Goal: Task Accomplishment & Management: Manage account settings

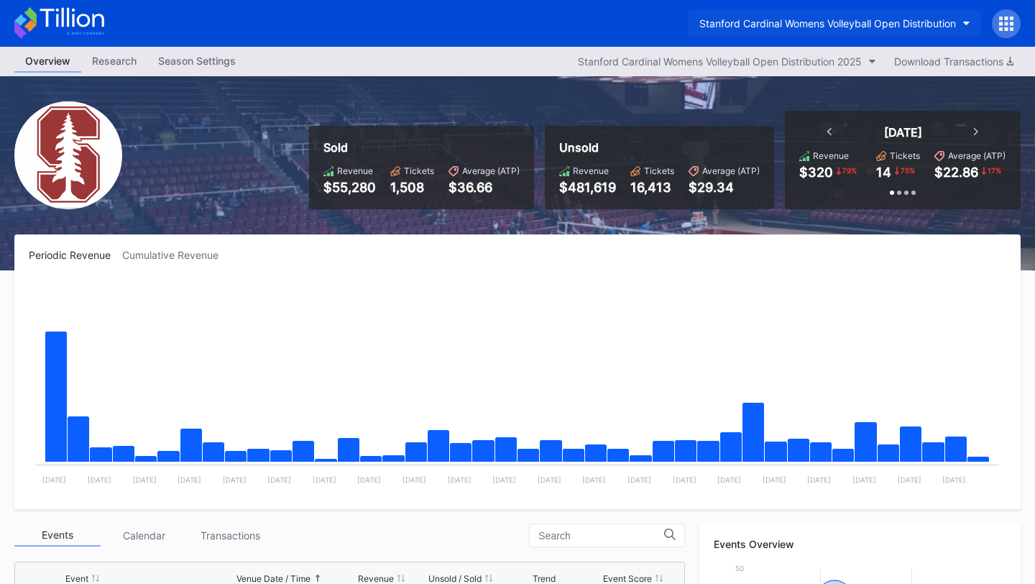
click at [925, 23] on div "Stanford Cardinal Womens Volleyball Open Distribution" at bounding box center [828, 23] width 257 height 12
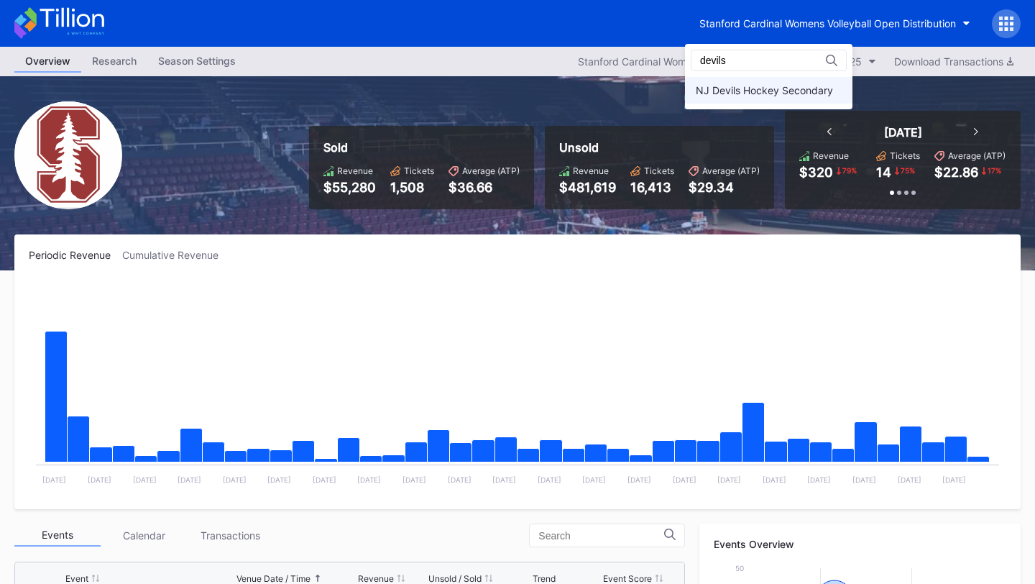
type input "devils"
click at [799, 87] on div "NJ Devils Hockey Secondary" at bounding box center [764, 90] width 137 height 12
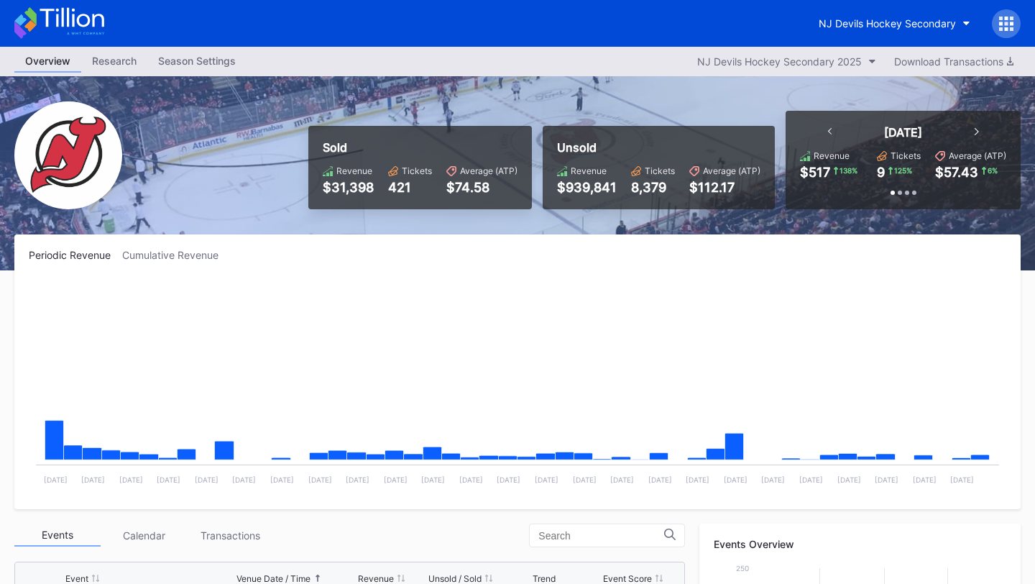
click at [1007, 23] on icon at bounding box center [1007, 24] width 4 height 4
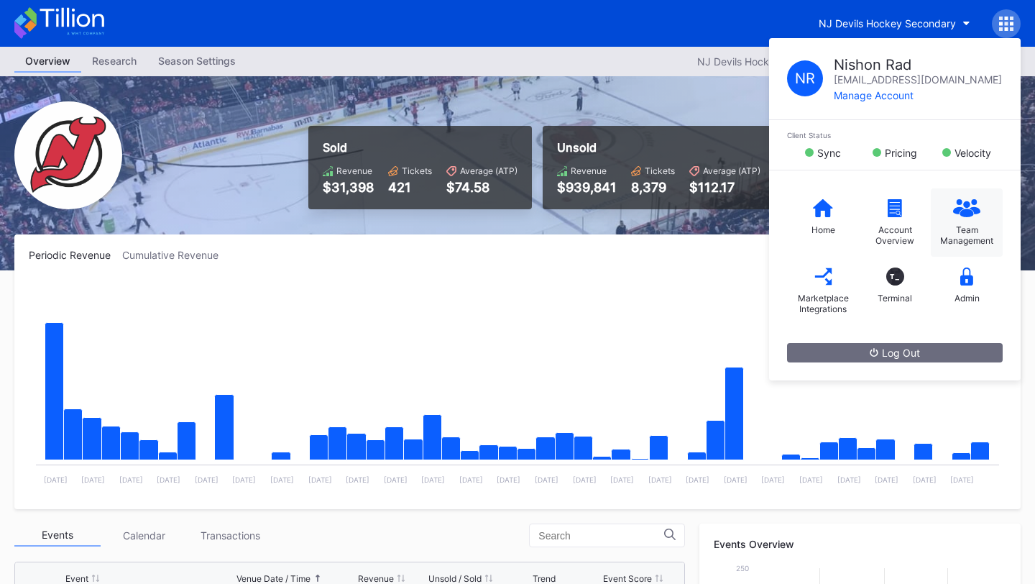
click at [974, 235] on div "Team Management" at bounding box center [967, 235] width 58 height 22
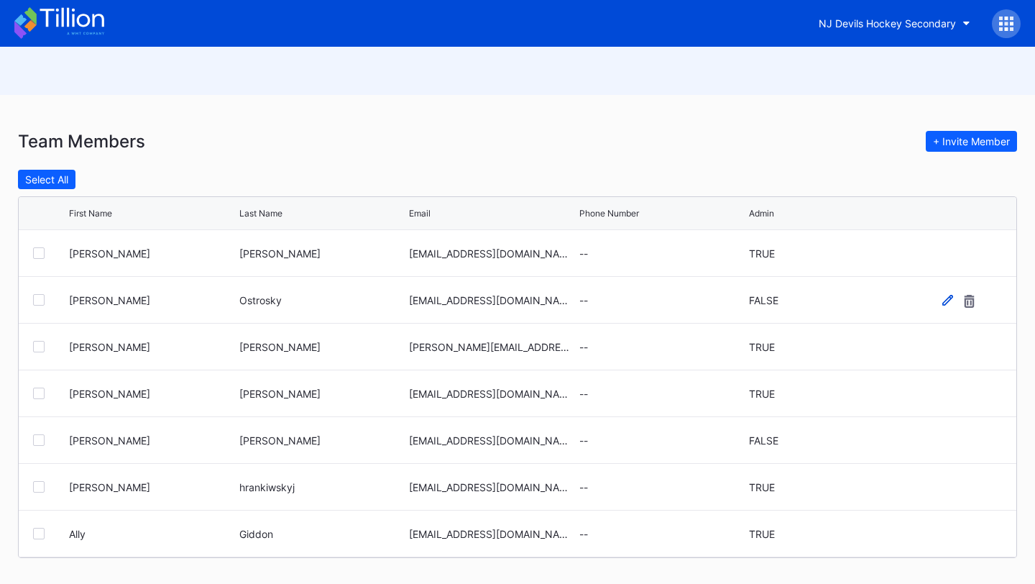
click at [946, 302] on icon at bounding box center [948, 300] width 11 height 11
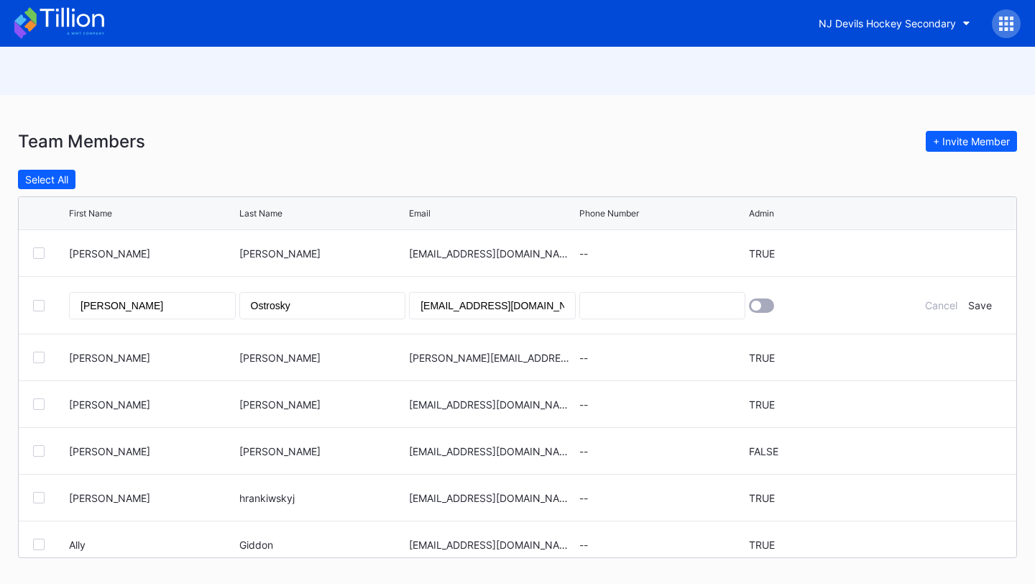
click at [760, 305] on div at bounding box center [756, 306] width 10 height 10
click at [983, 306] on div "Save" at bounding box center [981, 305] width 24 height 12
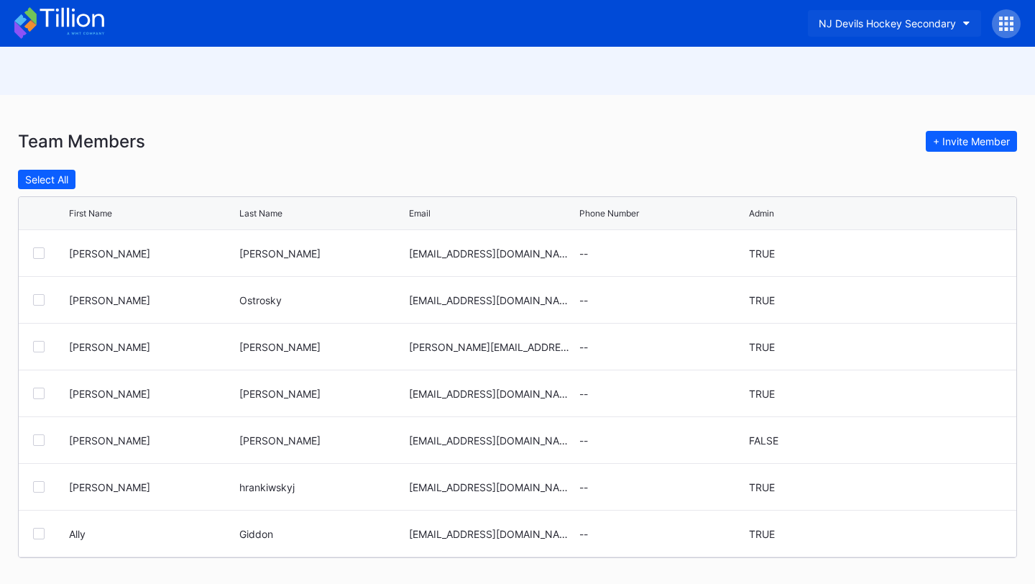
click at [939, 19] on div "NJ Devils Hockey Secondary" at bounding box center [887, 23] width 137 height 12
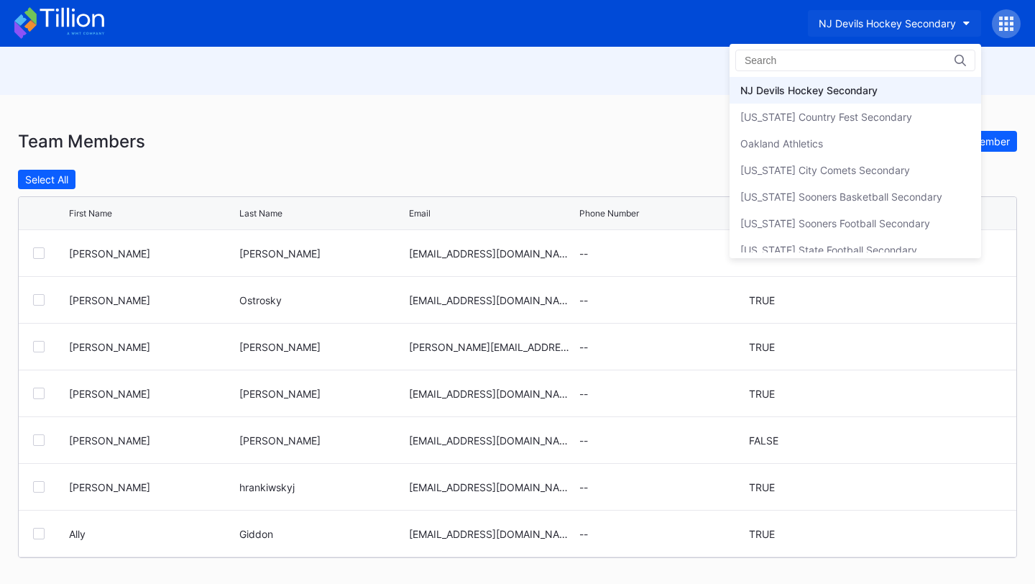
type input "d"
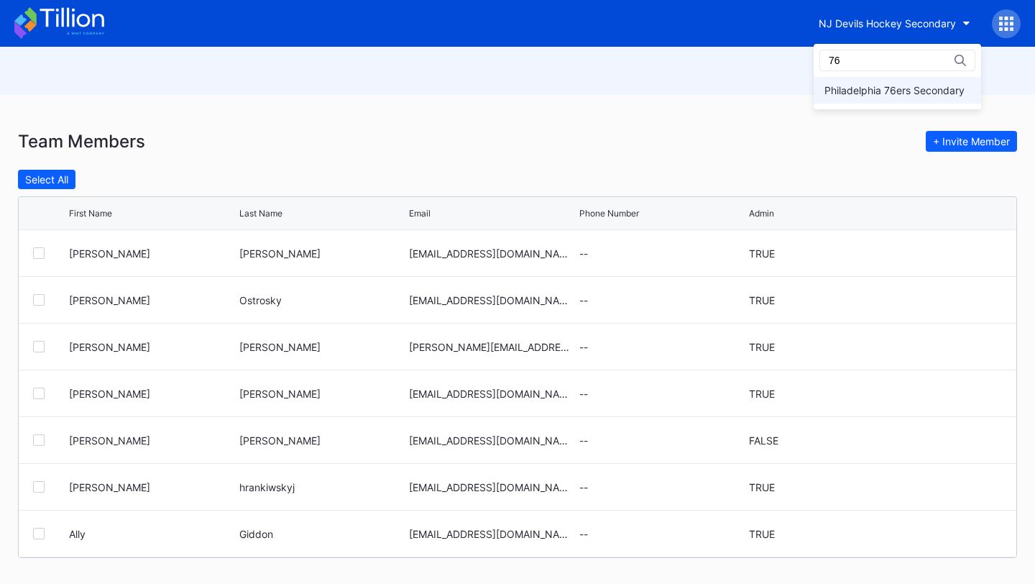
type input "76"
click at [888, 86] on div "Philadelphia 76ers Secondary" at bounding box center [895, 90] width 140 height 12
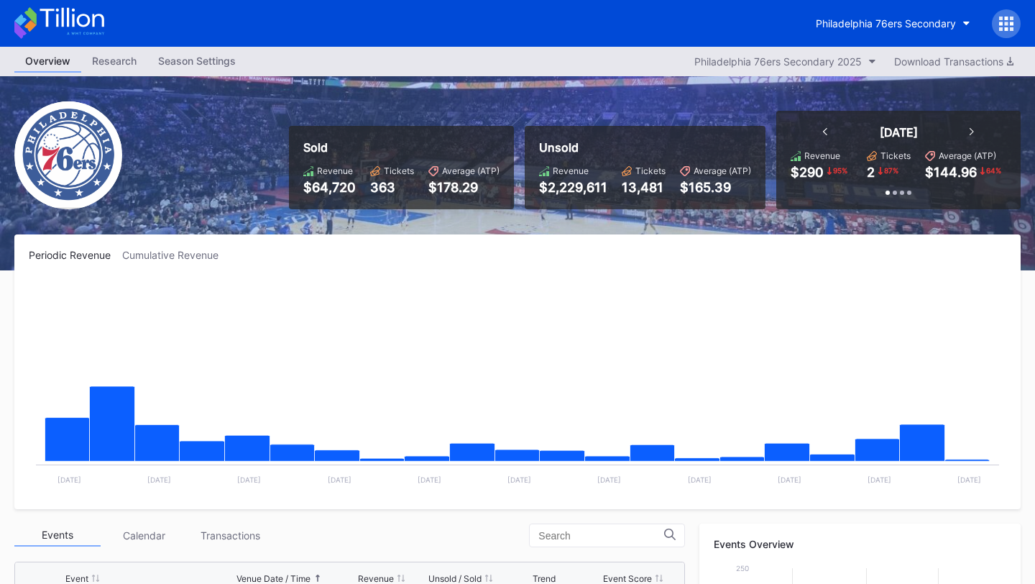
click at [1010, 27] on icon at bounding box center [1006, 24] width 14 height 14
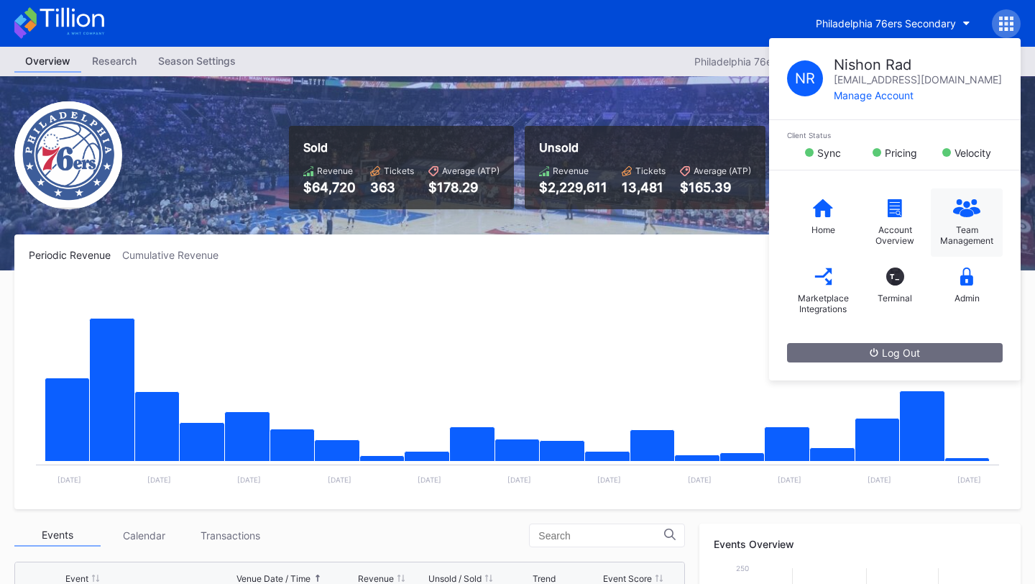
click at [971, 221] on div "Team Management" at bounding box center [967, 222] width 72 height 68
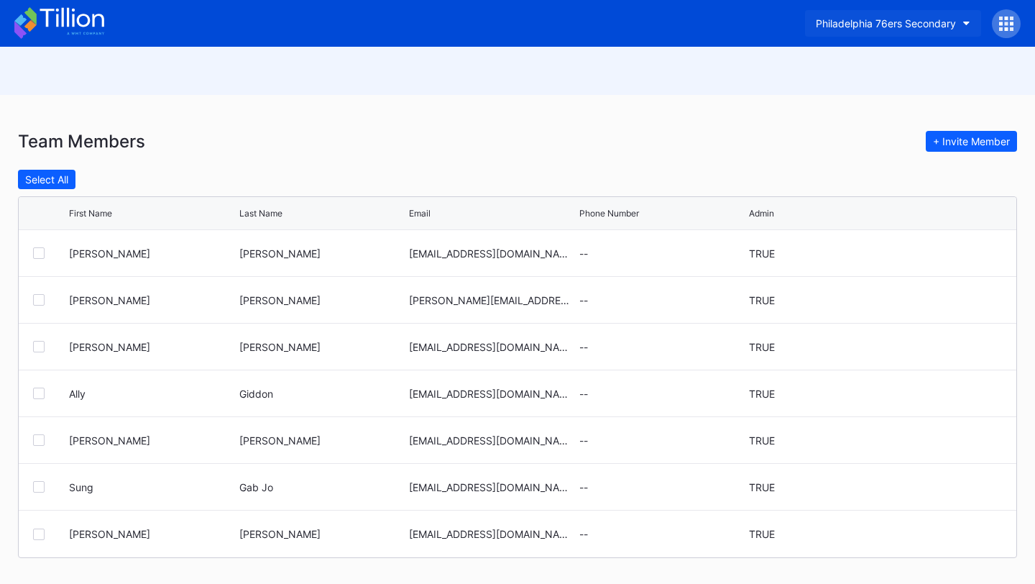
click at [929, 26] on div "Philadelphia 76ers Secondary" at bounding box center [886, 23] width 140 height 12
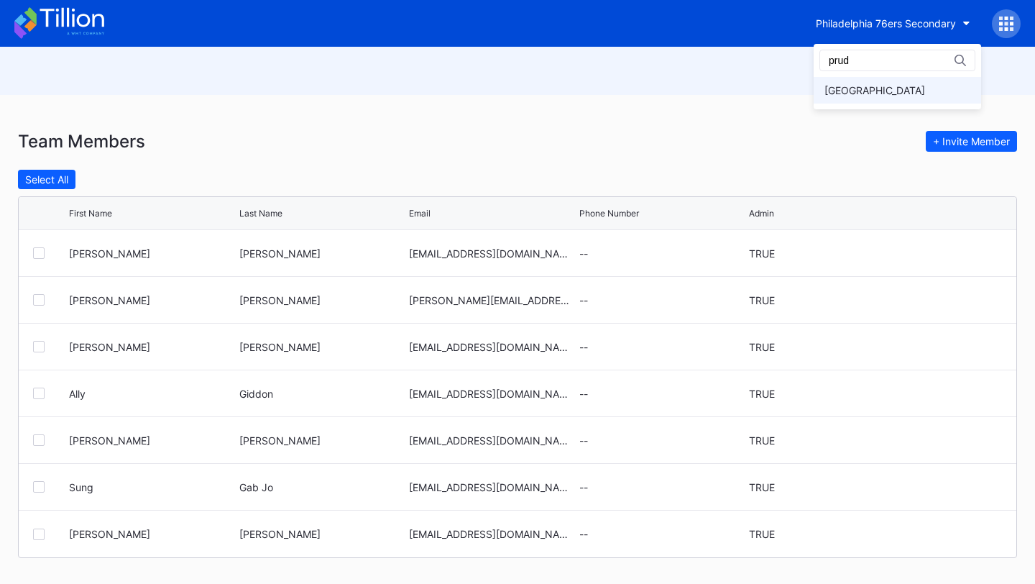
type input "prud"
click at [888, 80] on div "[GEOGRAPHIC_DATA]" at bounding box center [898, 90] width 168 height 27
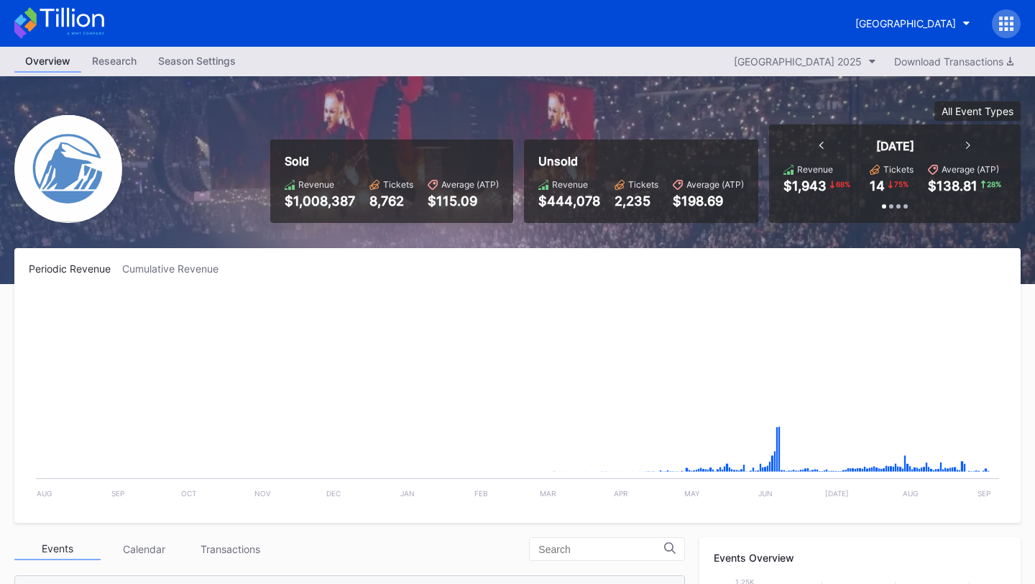
scroll to position [1683, 0]
click at [1010, 17] on icon at bounding box center [1006, 24] width 14 height 14
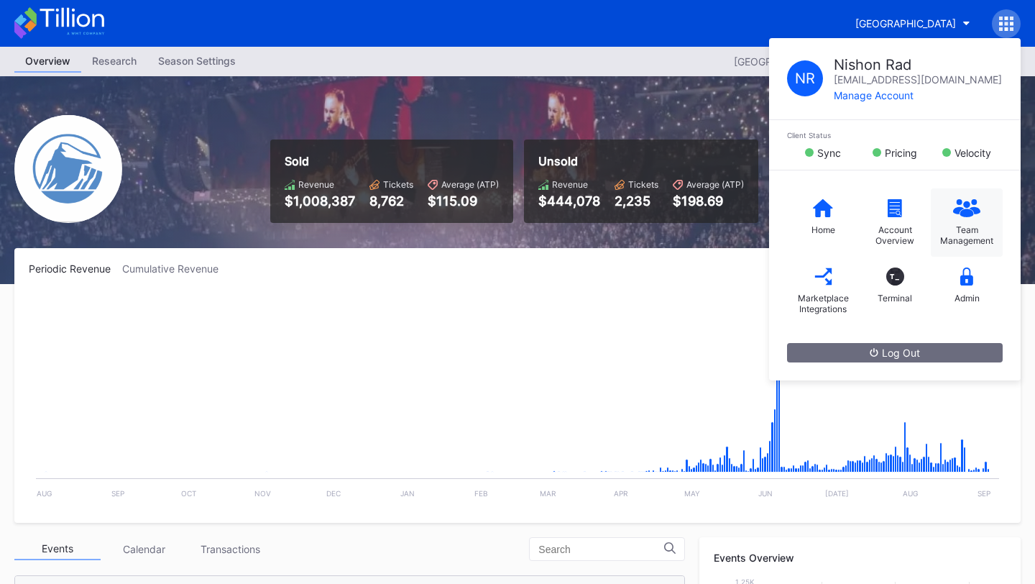
click at [976, 232] on div "Team Management" at bounding box center [967, 235] width 58 height 22
